Goal: Transaction & Acquisition: Purchase product/service

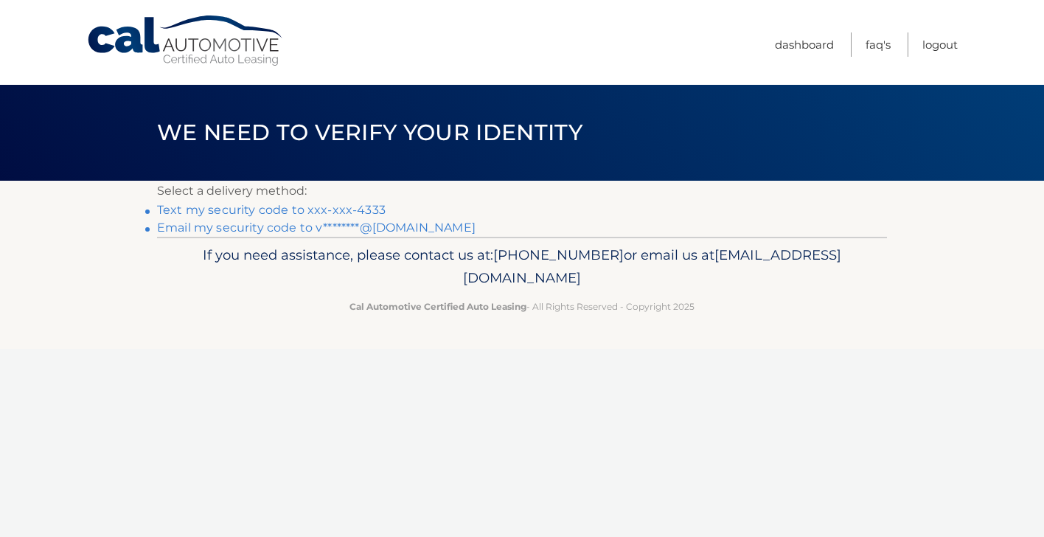
click at [355, 209] on link "Text my security code to xxx-xxx-4333" at bounding box center [271, 210] width 229 height 14
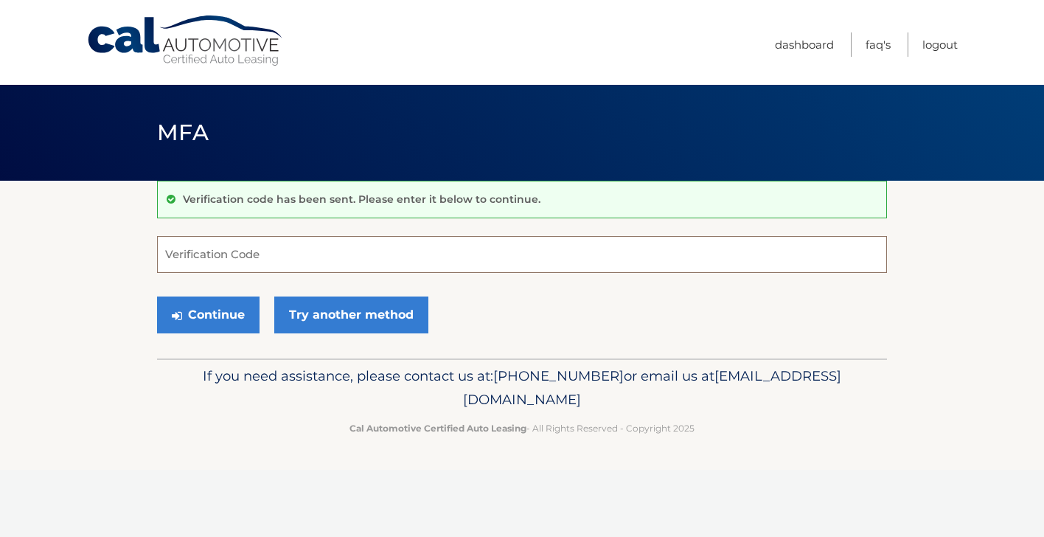
click at [389, 265] on input "Verification Code" at bounding box center [522, 254] width 730 height 37
type input "395170"
click at [163, 329] on button "Continue" at bounding box center [208, 314] width 102 height 37
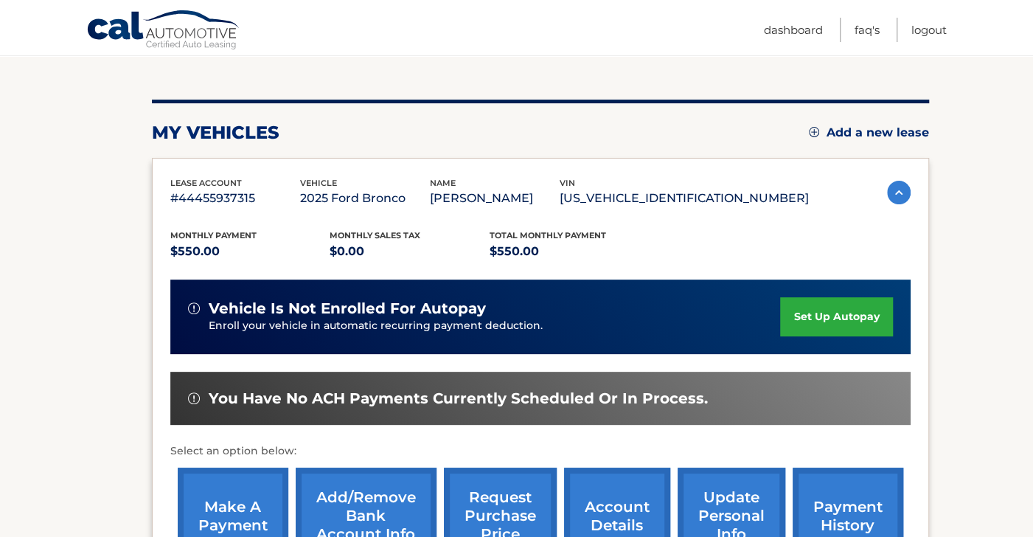
scroll to position [355, 0]
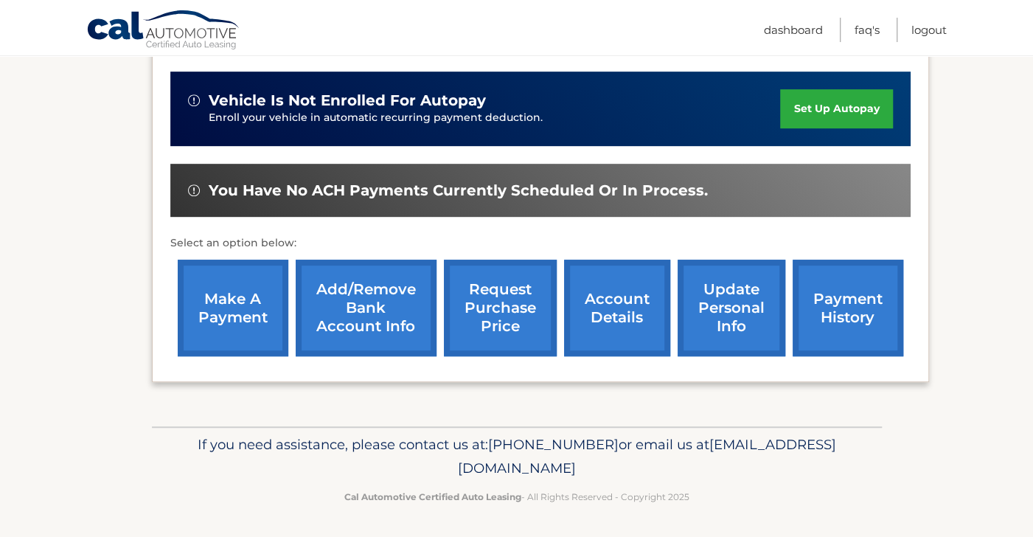
click at [260, 311] on link "make a payment" at bounding box center [233, 308] width 111 height 97
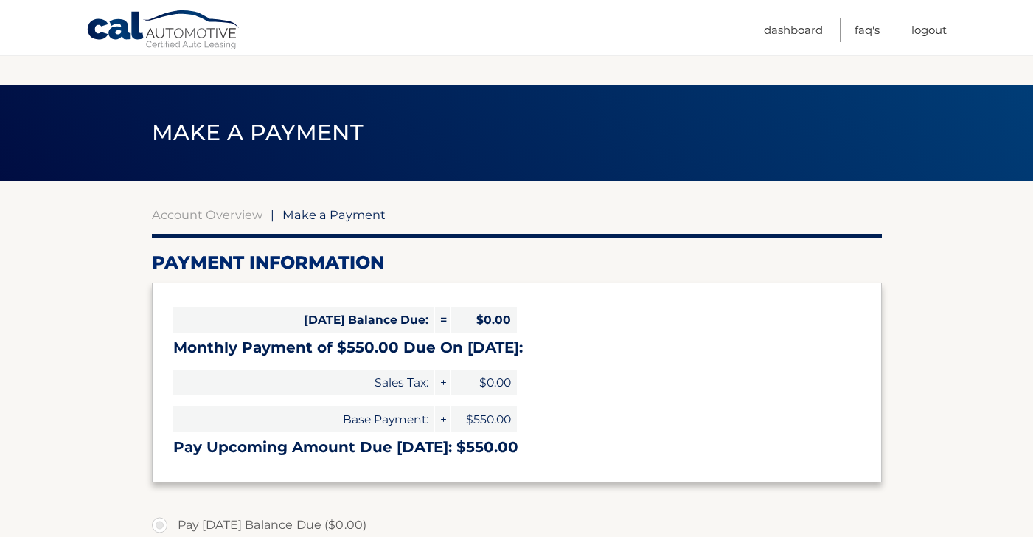
select select "ZmQxYzVmYTgtNzYyOC00MjZiLWFmZTctOTU5MGYxMTdhMDMy"
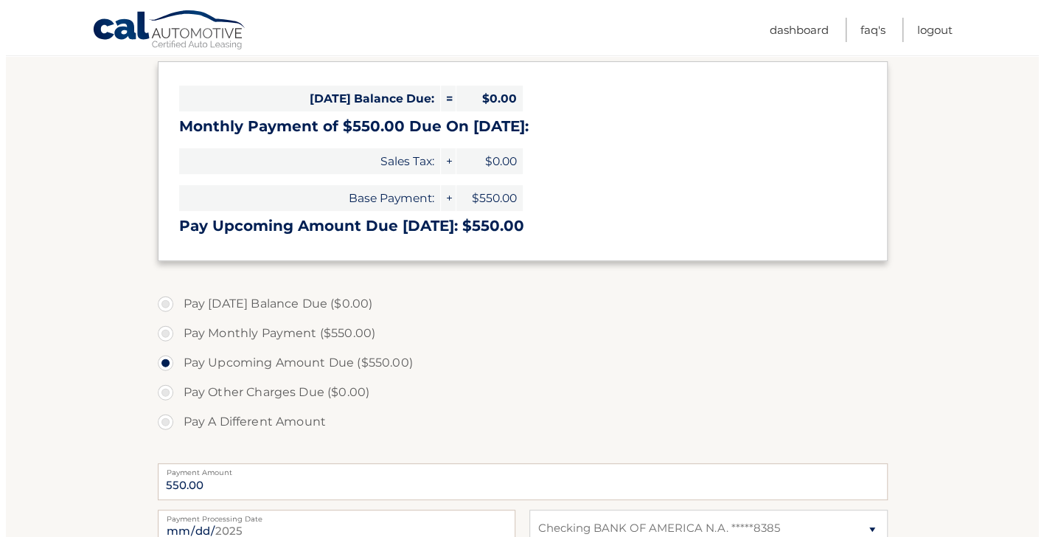
scroll to position [369, 0]
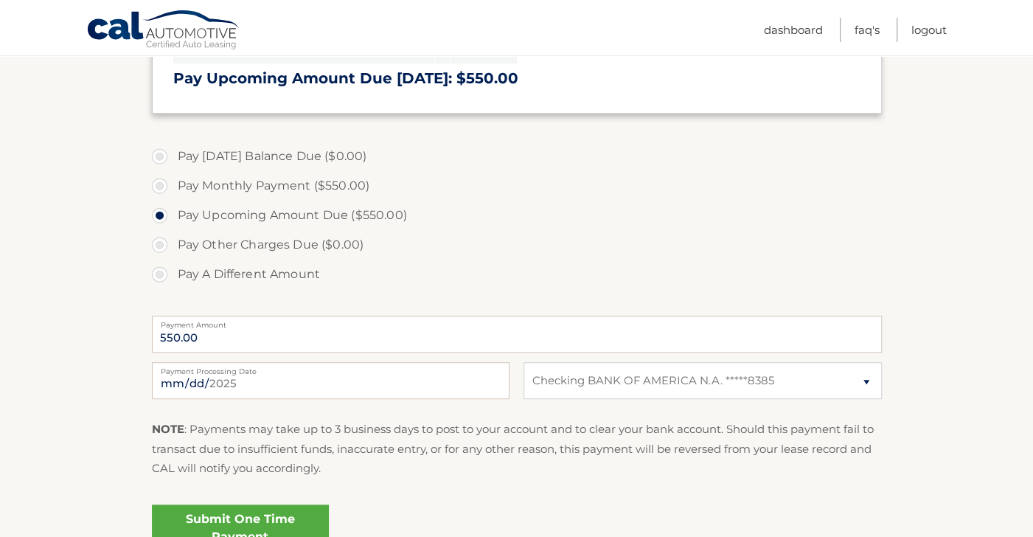
click at [240, 511] on link "Submit One Time Payment" at bounding box center [240, 527] width 177 height 47
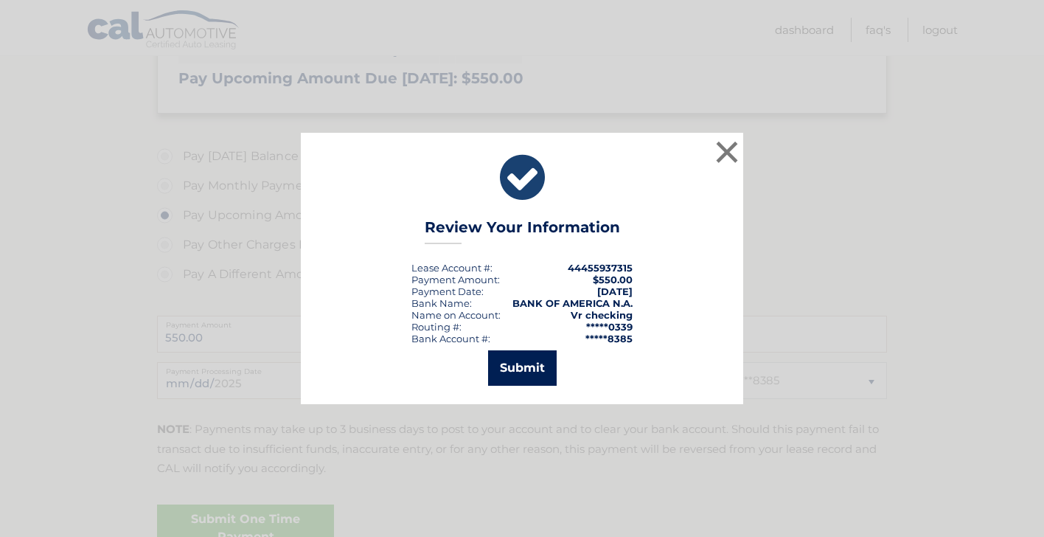
click at [536, 361] on button "Submit" at bounding box center [522, 367] width 69 height 35
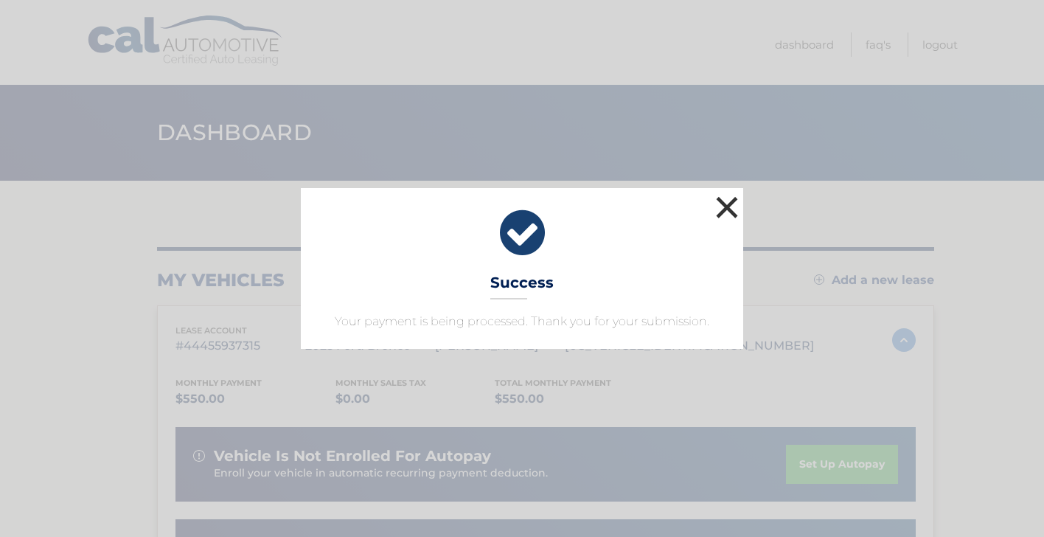
drag, startPoint x: 722, startPoint y: 207, endPoint x: 751, endPoint y: 9, distance: 200.4
click at [722, 206] on button "×" at bounding box center [726, 206] width 29 height 29
